Goal: Information Seeking & Learning: Learn about a topic

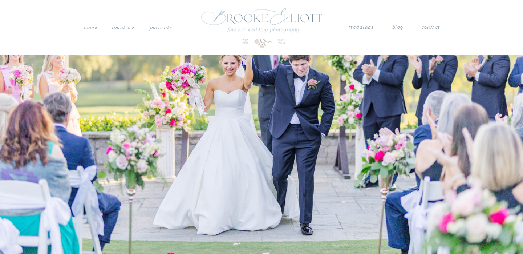
click at [128, 26] on nav "About me" at bounding box center [123, 27] width 26 height 9
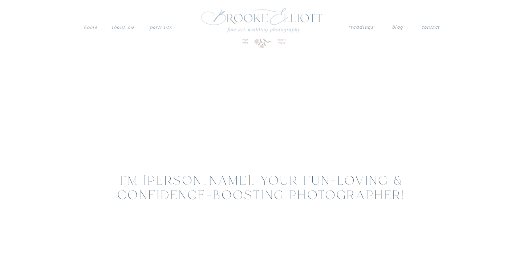
click at [350, 28] on nav "weddings" at bounding box center [360, 27] width 25 height 9
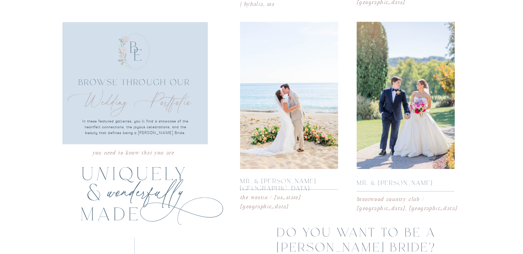
scroll to position [1359, 0]
